Goal: Task Accomplishment & Management: Manage account settings

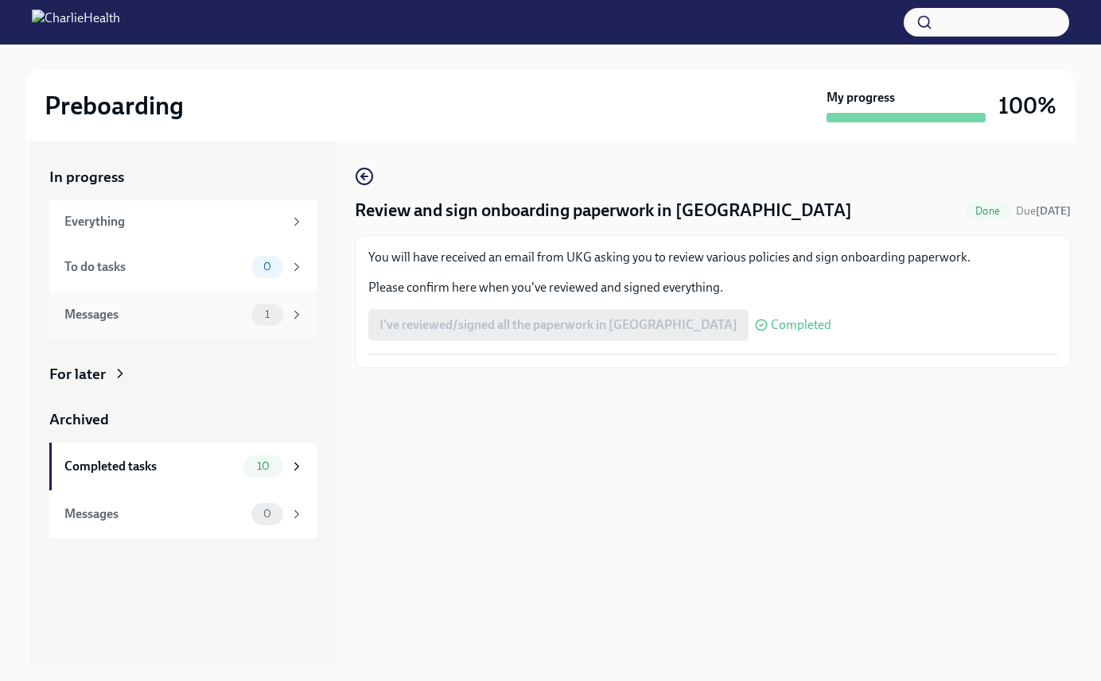
click at [181, 316] on div "Messages" at bounding box center [154, 314] width 181 height 17
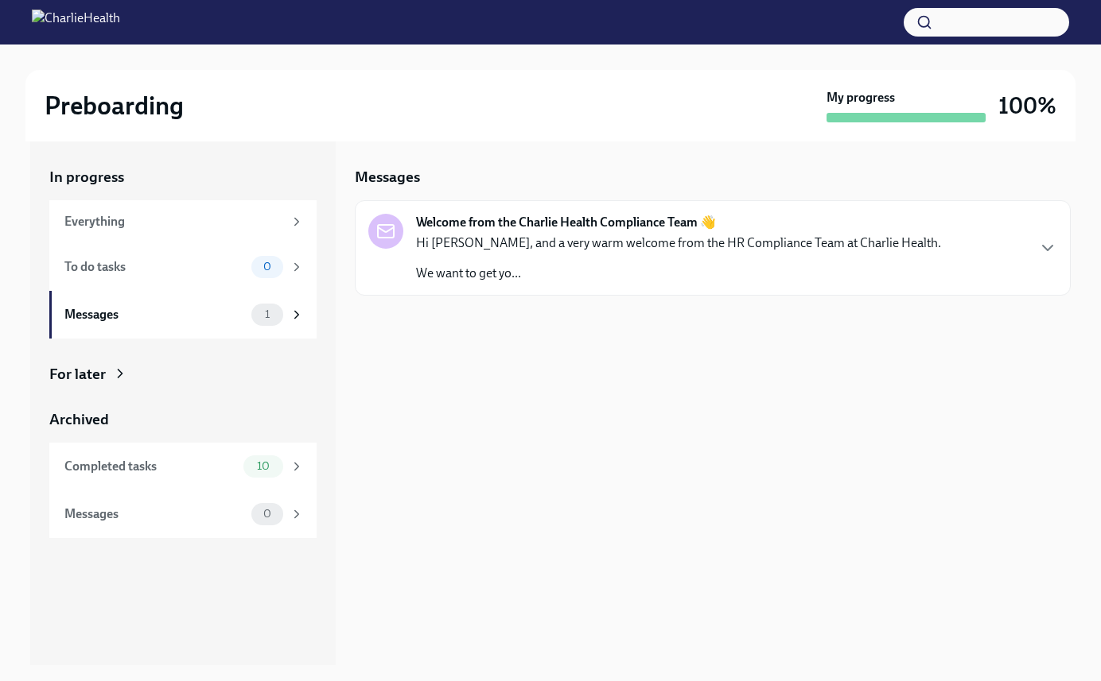
click at [573, 266] on p "We want to get yo..." at bounding box center [678, 273] width 525 height 17
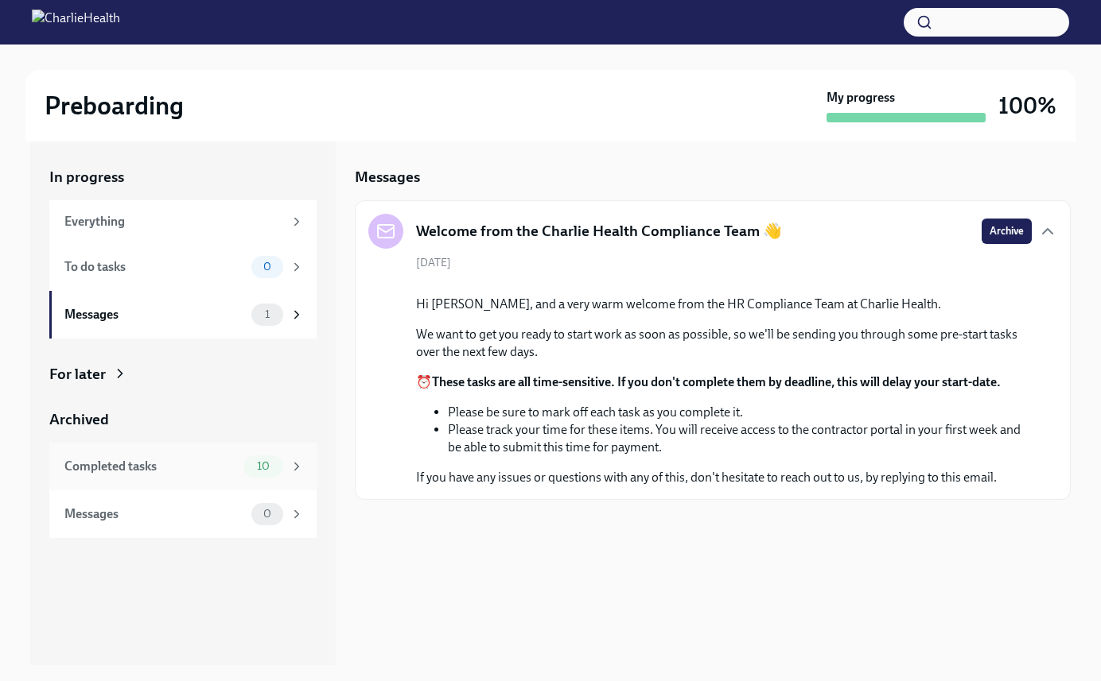
click at [138, 473] on div "Completed tasks" at bounding box center [150, 466] width 173 height 17
